Goal: Information Seeking & Learning: Check status

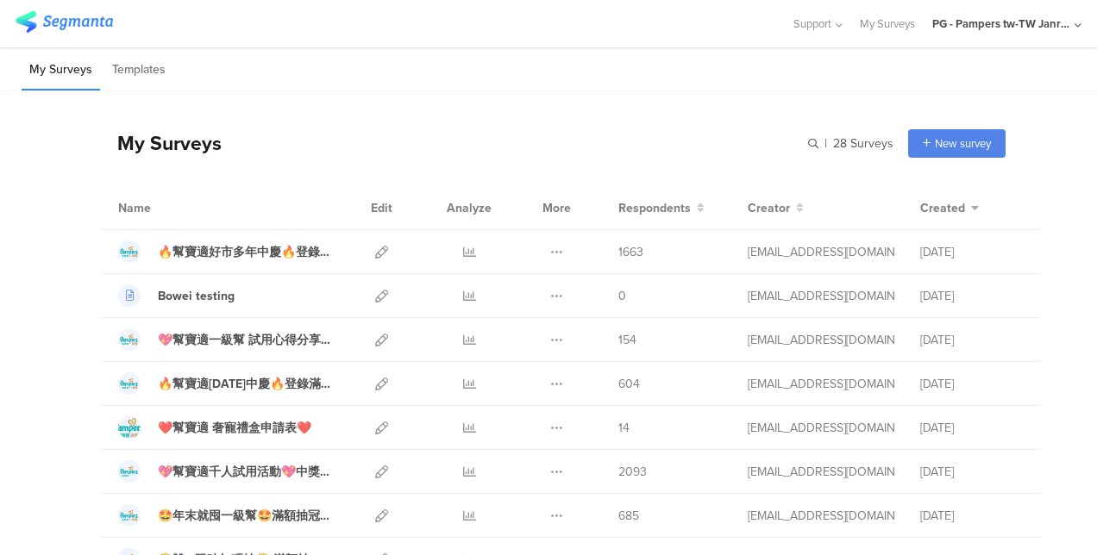
click at [271, 421] on div "❤️幫寶適 奢寵禮盒申請表❤️" at bounding box center [235, 428] width 154 height 18
click at [447, 426] on div at bounding box center [469, 427] width 52 height 43
click at [463, 422] on icon at bounding box center [469, 428] width 13 height 13
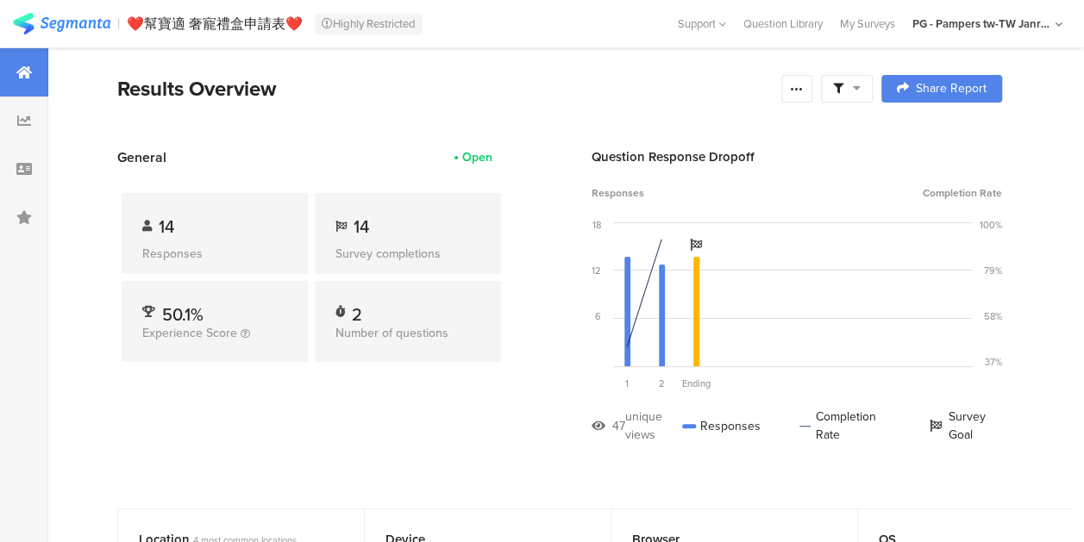
click at [40, 113] on div at bounding box center [24, 121] width 48 height 48
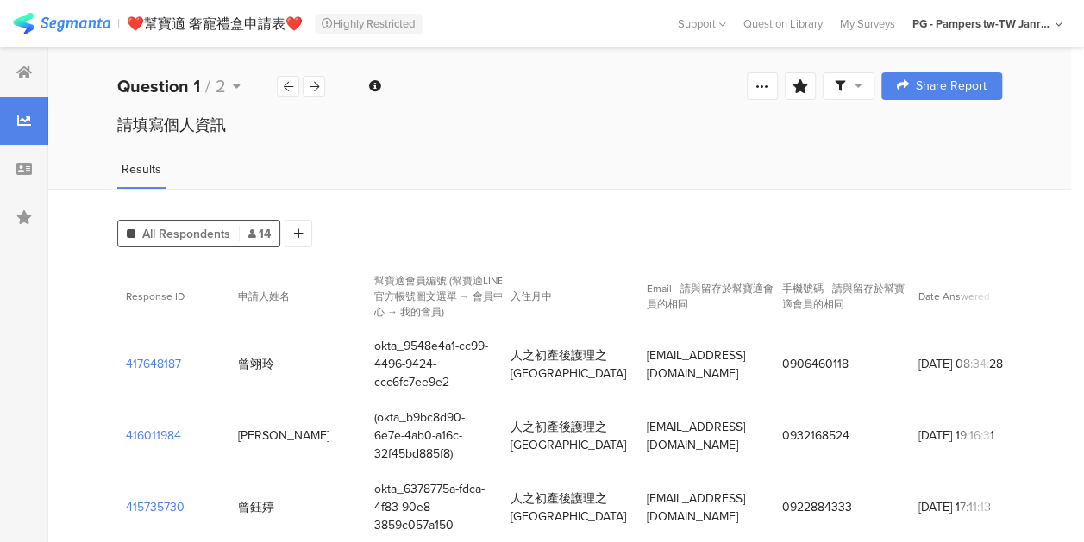
scroll to position [86, 0]
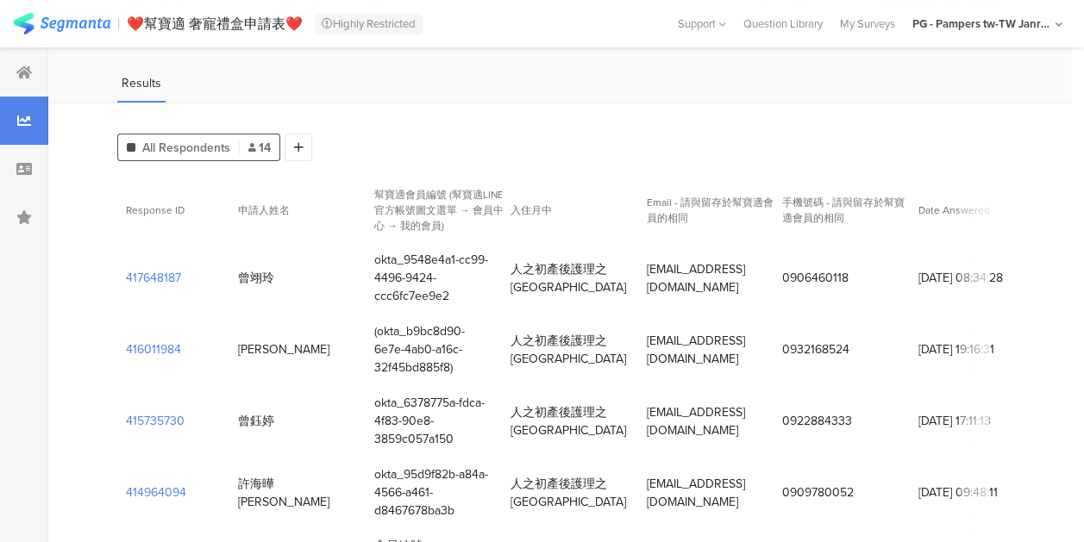
click at [141, 269] on section "417648187" at bounding box center [153, 278] width 55 height 18
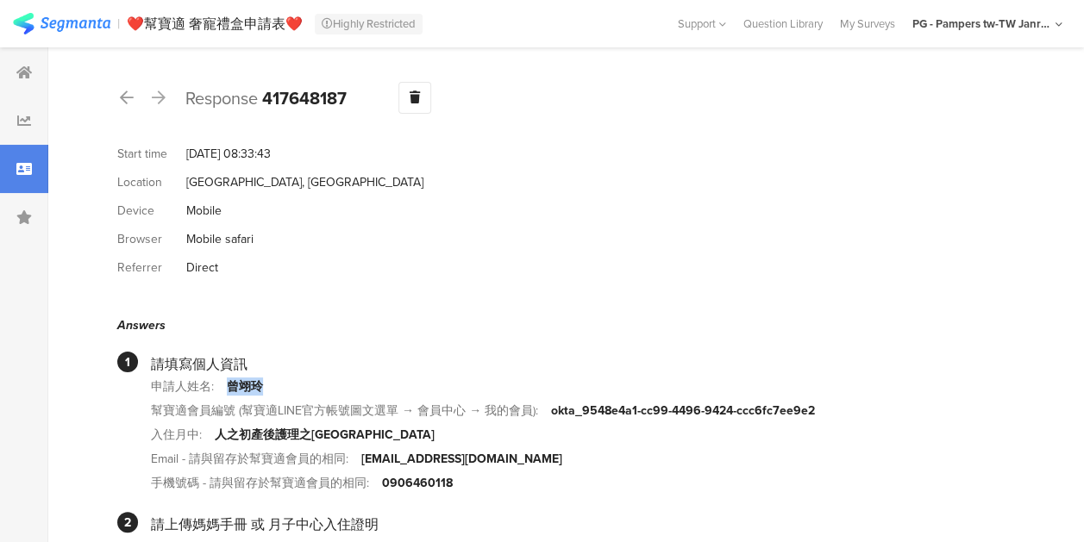
drag, startPoint x: 228, startPoint y: 378, endPoint x: 262, endPoint y: 388, distance: 36.0
click at [262, 388] on div "曾翊玲" at bounding box center [245, 387] width 36 height 18
copy div "曾翊玲"
drag, startPoint x: 181, startPoint y: 151, endPoint x: 329, endPoint y: 159, distance: 148.5
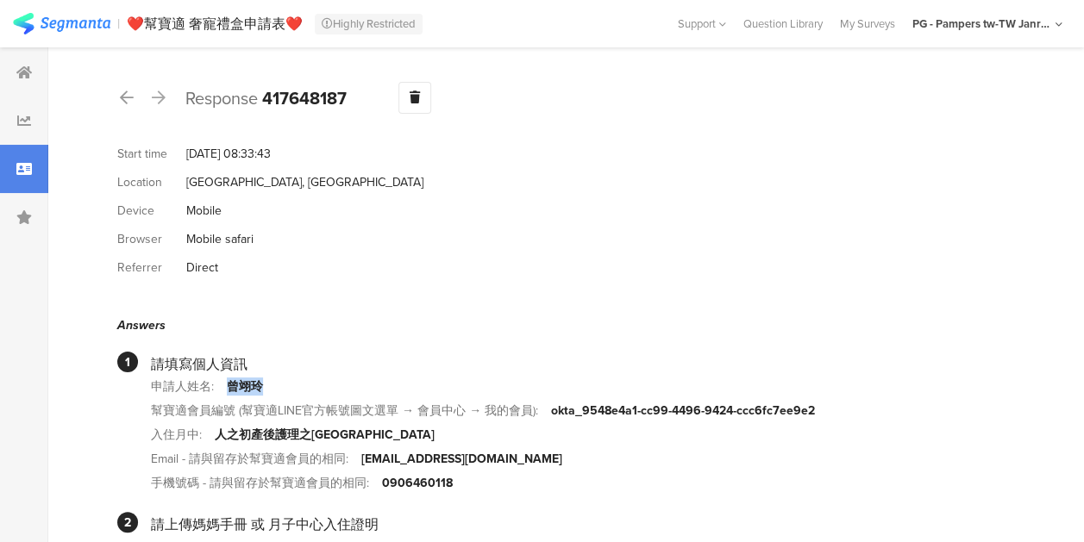
click at [329, 159] on div "Start time Aug 13, 2025 at 08:33:43" at bounding box center [559, 154] width 885 height 28
copy div "Aug 13, 2025 at 08:33:43"
drag, startPoint x: 267, startPoint y: 98, endPoint x: 349, endPoint y: 98, distance: 81.9
click at [349, 98] on div "Response 417648187 Warning Delete Cancel" at bounding box center [559, 98] width 885 height 32
copy b "417648187"
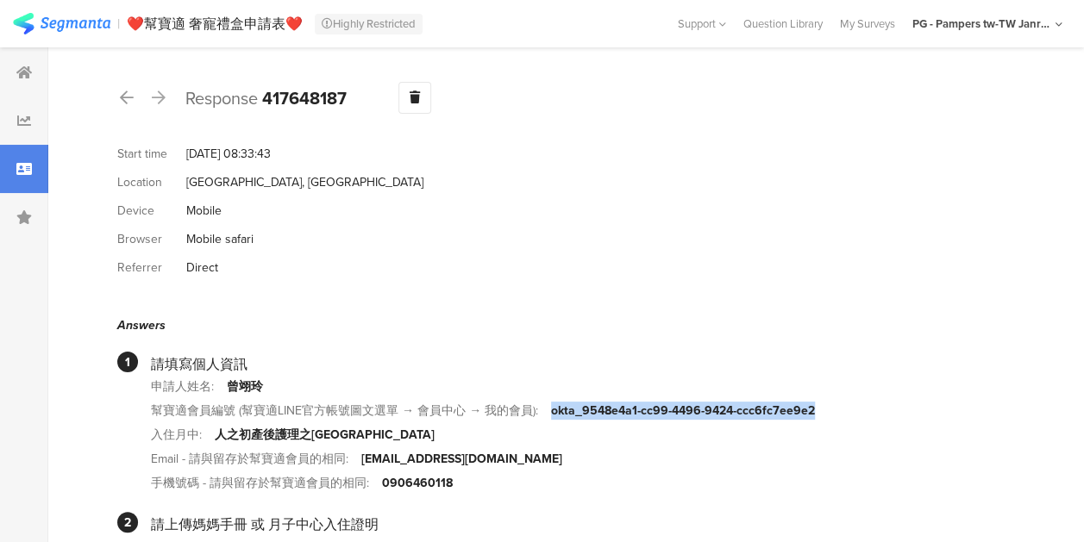
drag, startPoint x: 552, startPoint y: 411, endPoint x: 811, endPoint y: 415, distance: 258.8
click at [811, 415] on div "okta_9548e4a1-cc99-4496-9424-ccc6fc7ee9e2" at bounding box center [683, 411] width 264 height 18
copy div "okta_9548e4a1-cc99-4496-9424-ccc6fc7ee9e2"
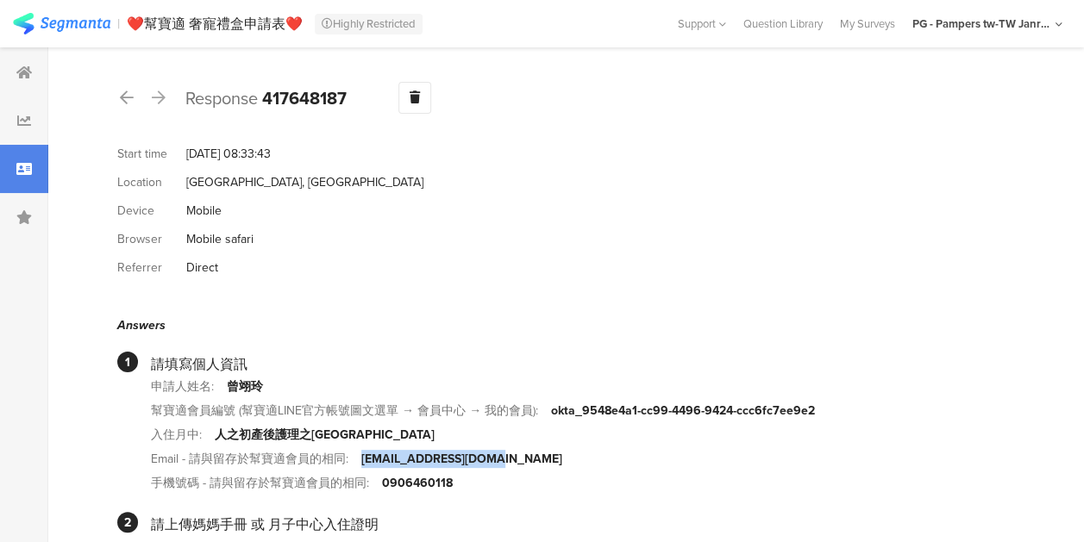
drag, startPoint x: 361, startPoint y: 457, endPoint x: 491, endPoint y: 461, distance: 129.4
click at [491, 461] on div "i253637@yahoo.com.tw" at bounding box center [461, 459] width 201 height 18
copy div "i253637@yahoo.com.tw"
drag, startPoint x: 380, startPoint y: 486, endPoint x: 468, endPoint y: 489, distance: 88.0
click at [468, 489] on section "手機號碼 - 請與留存於幫寶適會員的相同: 0906460118" at bounding box center [576, 483] width 851 height 24
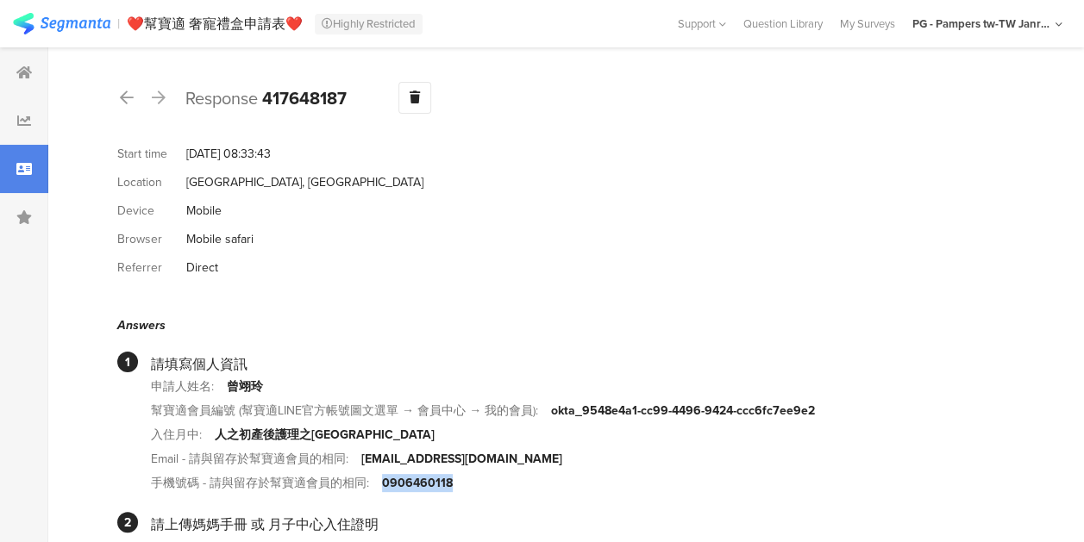
copy section "手機號碼 - 請與留存於幫寶適會員的相同: 0906460118"
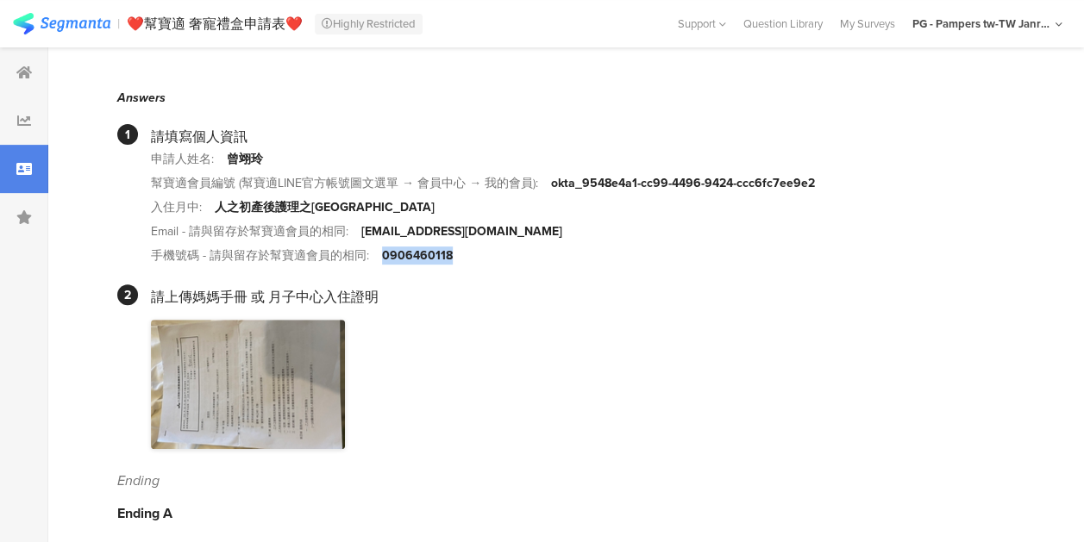
scroll to position [246, 0]
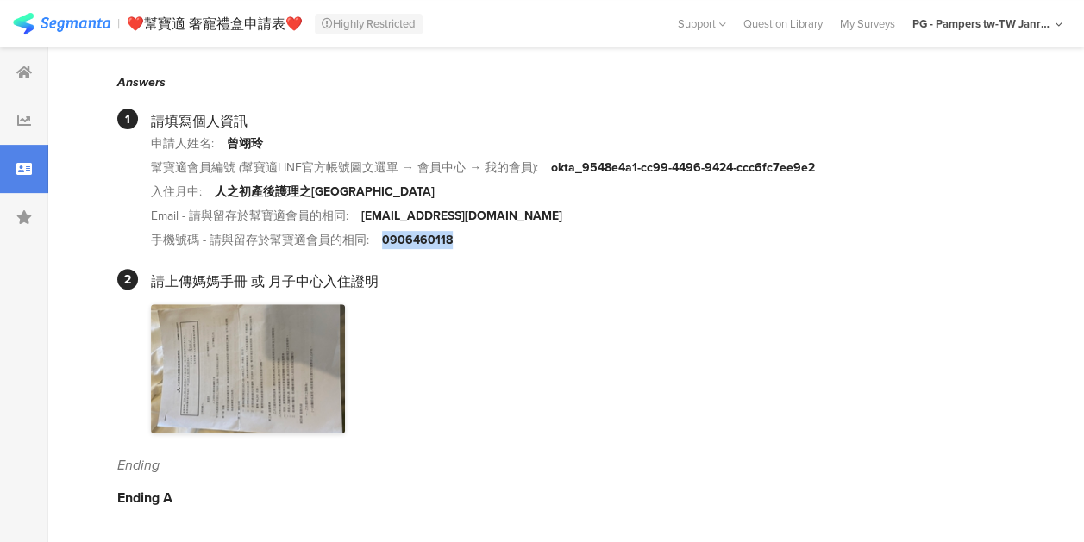
click at [297, 354] on img at bounding box center [248, 368] width 194 height 129
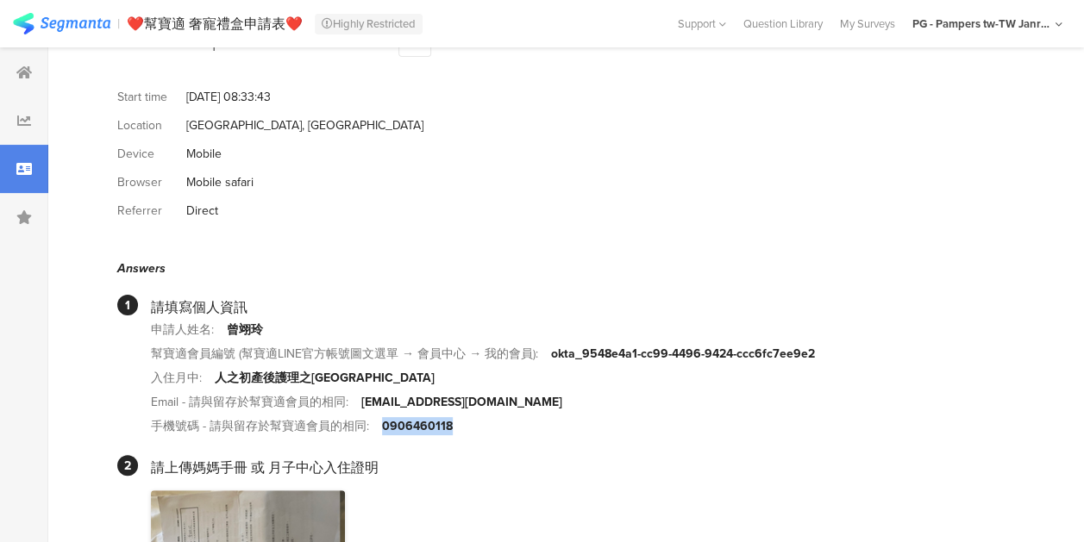
scroll to position [0, 0]
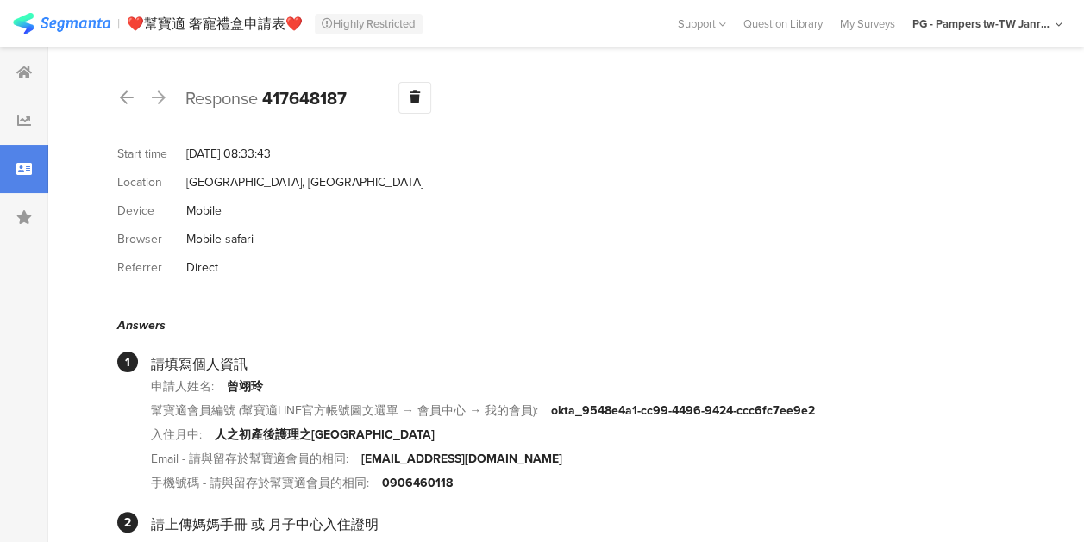
click at [130, 98] on icon at bounding box center [127, 98] width 14 height 16
click at [495, 259] on div "Referrer Direct" at bounding box center [559, 268] width 885 height 28
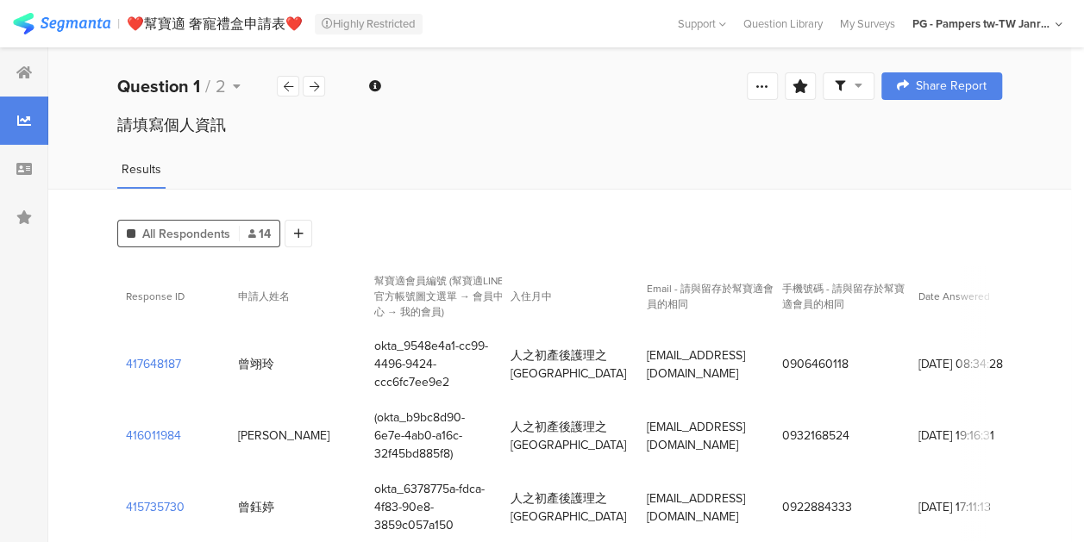
scroll to position [86, 0]
